Goal: Find specific page/section: Find specific page/section

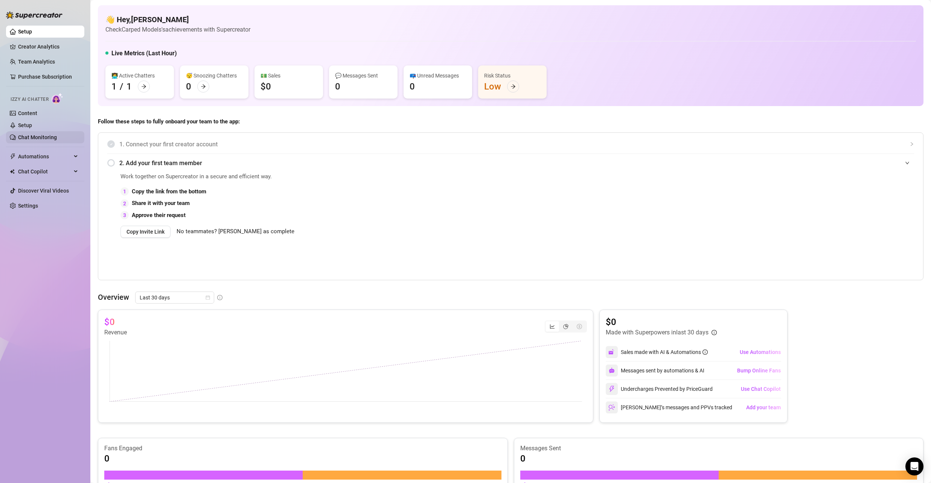
click at [37, 134] on link "Chat Monitoring" at bounding box center [37, 137] width 39 height 6
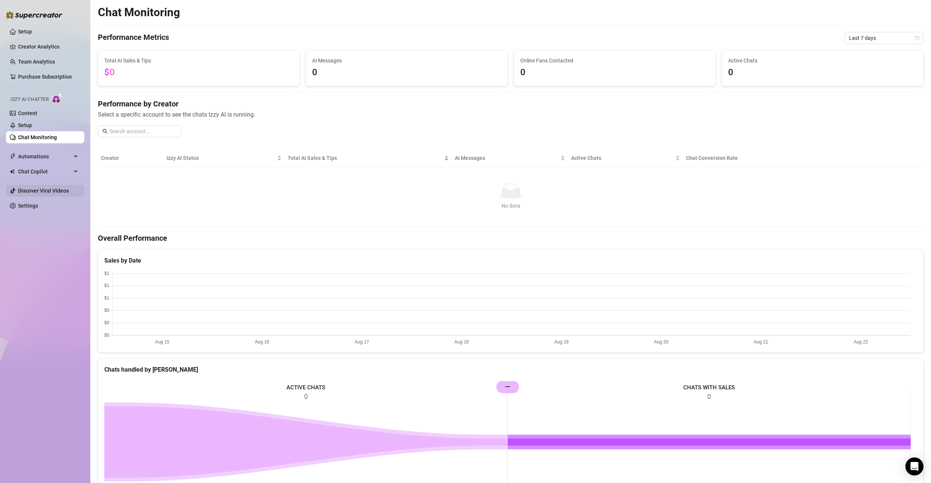
click at [47, 190] on link "Discover Viral Videos" at bounding box center [43, 191] width 51 height 6
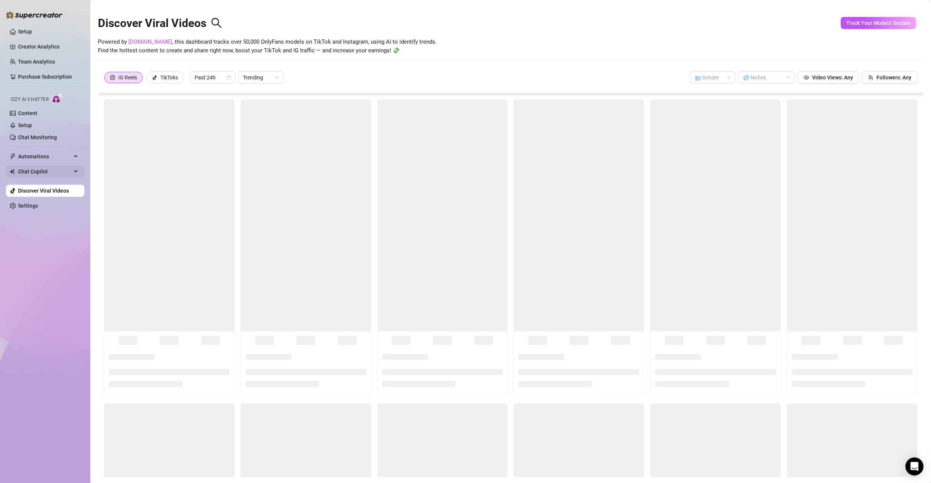
click at [49, 169] on span "Chat Copilot" at bounding box center [44, 172] width 53 height 12
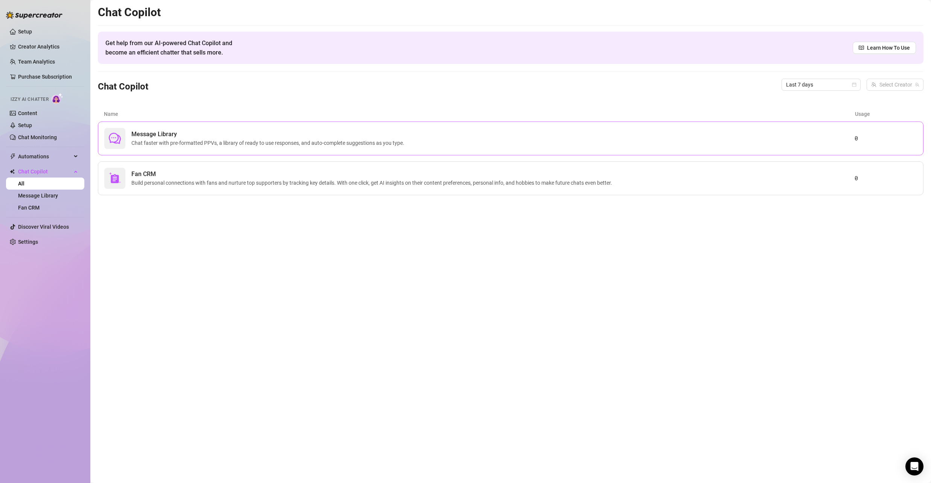
click at [360, 142] on span "Chat faster with pre-formatted PPVs, a library of ready to use responses, and a…" at bounding box center [269, 143] width 276 height 8
